Goal: Check status: Check status

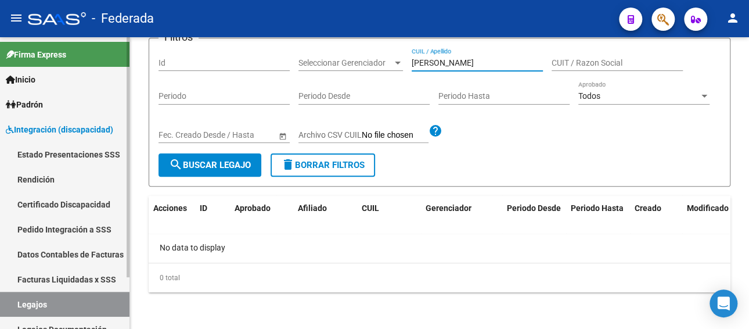
click at [64, 296] on link "Legajos" at bounding box center [65, 304] width 130 height 25
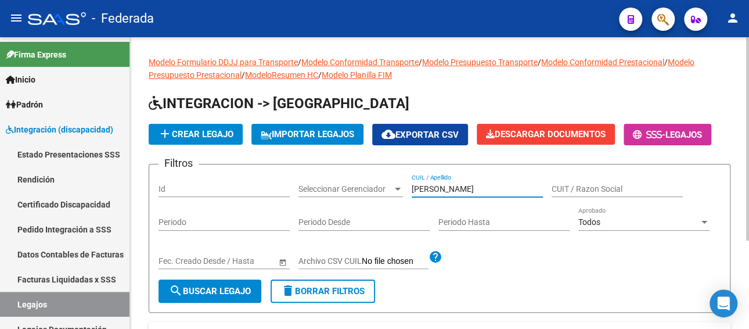
drag, startPoint x: 484, startPoint y: 189, endPoint x: 311, endPoint y: 188, distance: 172.5
click at [311, 188] on div "Filtros Id Seleccionar Gerenciador Seleccionar Gerenciador [PERSON_NAME] CUIL /…" at bounding box center [440, 227] width 562 height 106
paste input "[PERSON_NAME]"
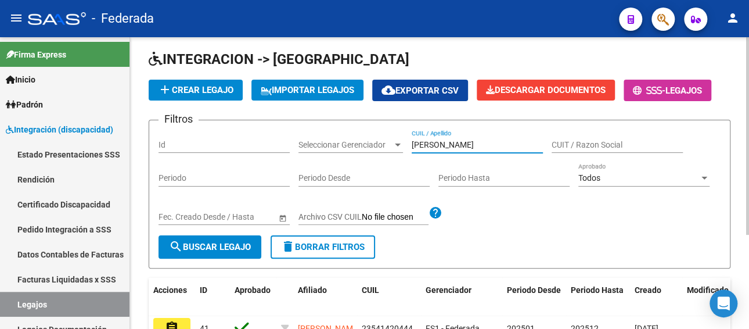
scroll to position [100, 0]
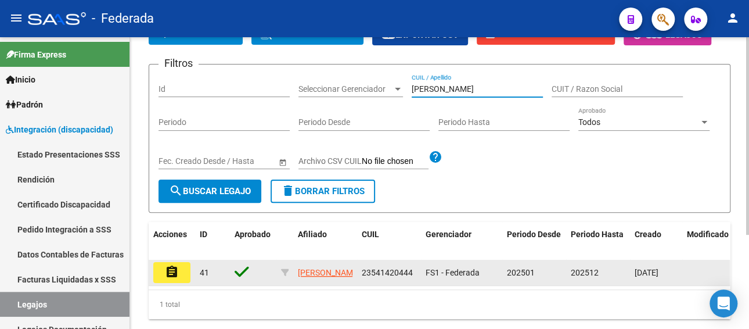
type input "[PERSON_NAME]"
drag, startPoint x: 413, startPoint y: 269, endPoint x: 358, endPoint y: 280, distance: 55.7
click at [358, 280] on datatable-body-cell "23541420444" at bounding box center [389, 273] width 64 height 26
copy span "23541420444"
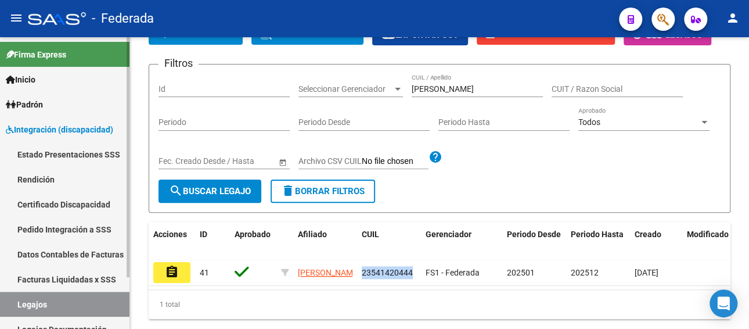
click at [67, 283] on link "Facturas Liquidadas x SSS" at bounding box center [65, 279] width 130 height 25
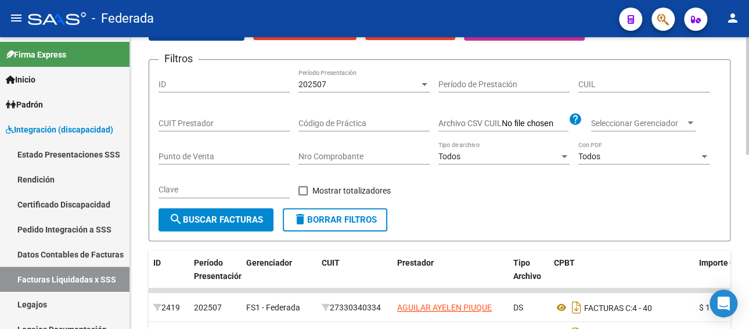
scroll to position [42, 0]
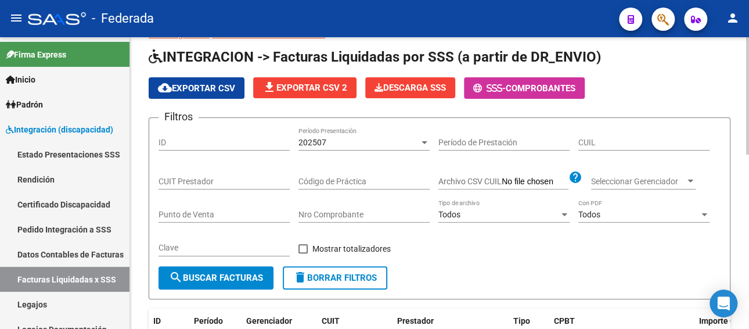
click at [347, 143] on div "202507" at bounding box center [359, 143] width 121 height 10
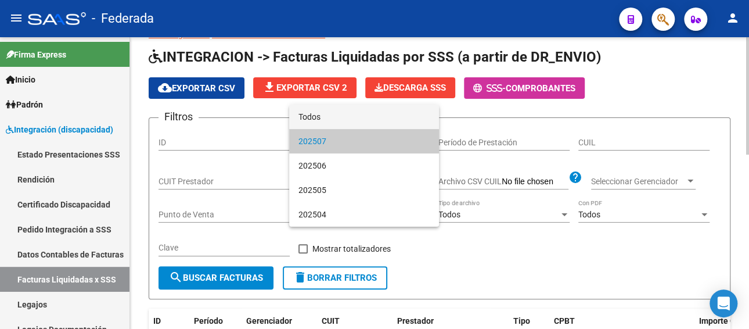
drag, startPoint x: 331, startPoint y: 120, endPoint x: 451, endPoint y: 142, distance: 122.3
click at [332, 120] on span "Todos" at bounding box center [364, 117] width 131 height 24
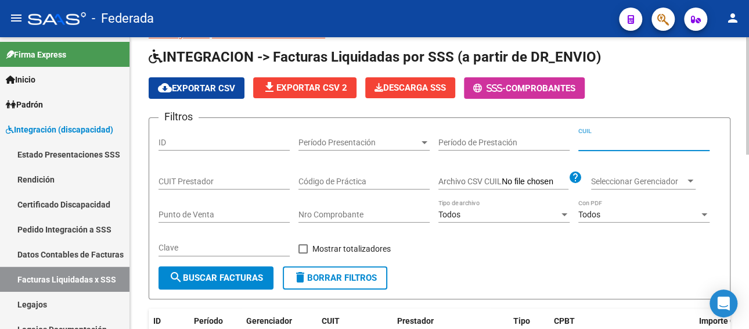
click at [610, 138] on input "CUIL" at bounding box center [643, 143] width 131 height 10
paste input "23-54142044-4"
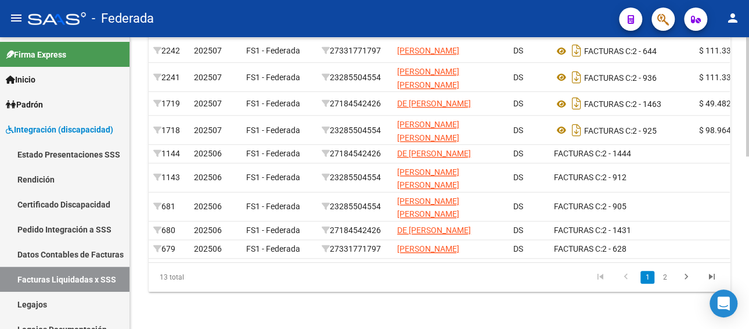
scroll to position [423, 0]
type input "23-54142044-4"
